Goal: Task Accomplishment & Management: Use online tool/utility

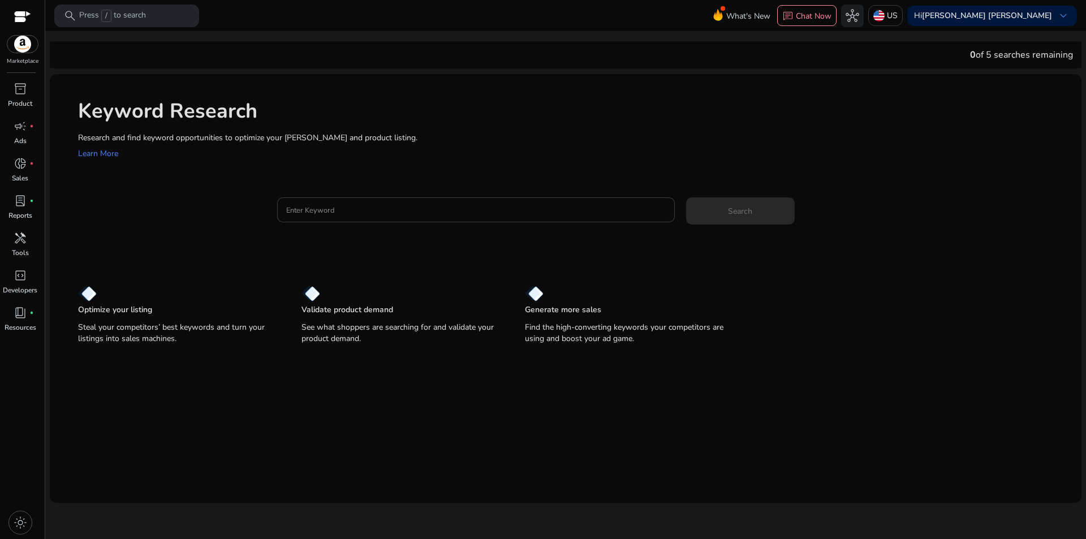
click at [405, 207] on input "Enter Keyword" at bounding box center [476, 210] width 380 height 12
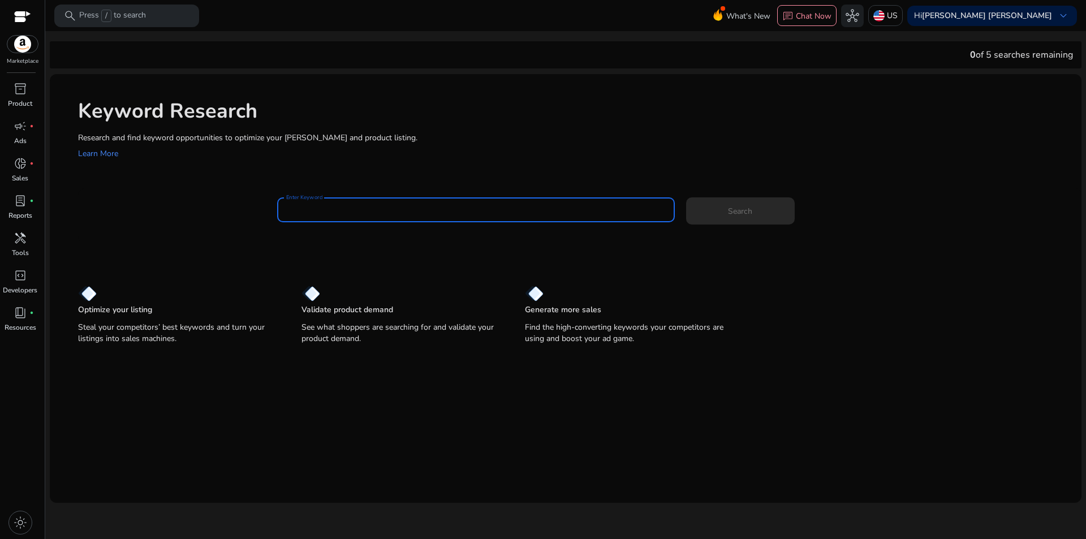
click at [697, 141] on p "Research and find keyword opportunities to optimize your [PERSON_NAME] and prod…" at bounding box center [574, 138] width 992 height 12
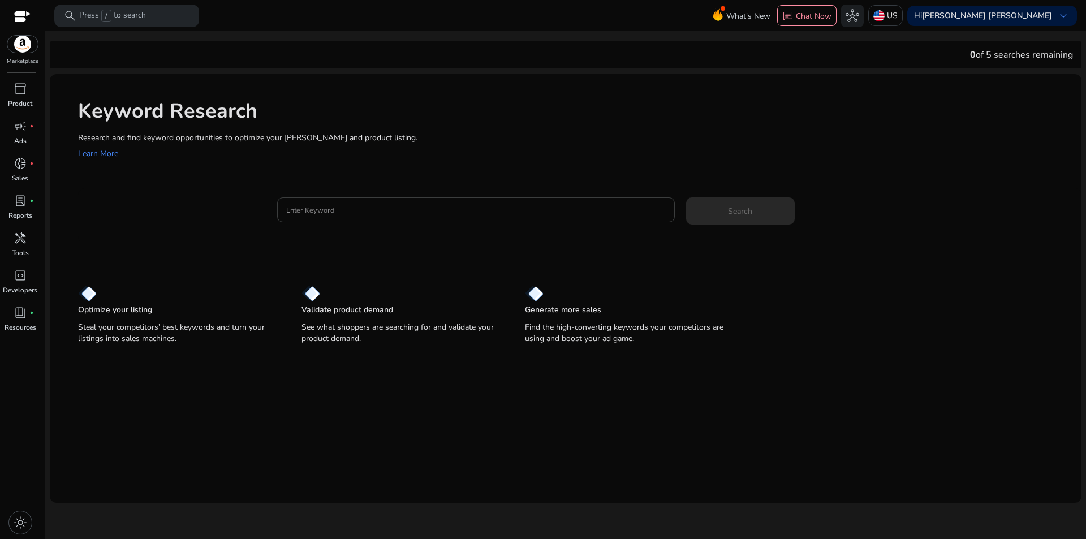
click at [478, 218] on div at bounding box center [476, 209] width 380 height 25
drag, startPoint x: 970, startPoint y: 55, endPoint x: 1069, endPoint y: 53, distance: 99.6
click at [1069, 53] on div "0 of 5 searches remaining" at bounding box center [1021, 55] width 103 height 14
click at [415, 217] on div at bounding box center [476, 209] width 380 height 25
